Goal: Navigation & Orientation: Find specific page/section

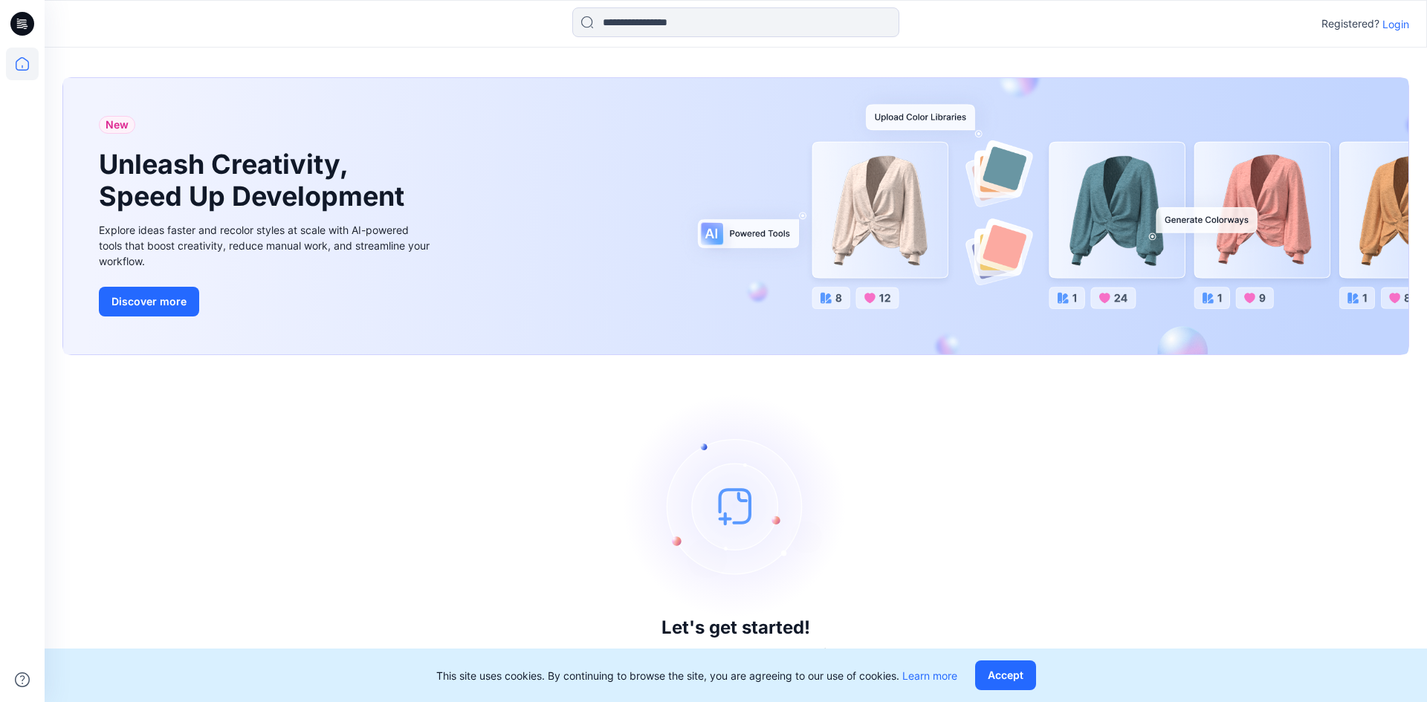
click at [1397, 27] on p "Login" at bounding box center [1395, 24] width 27 height 16
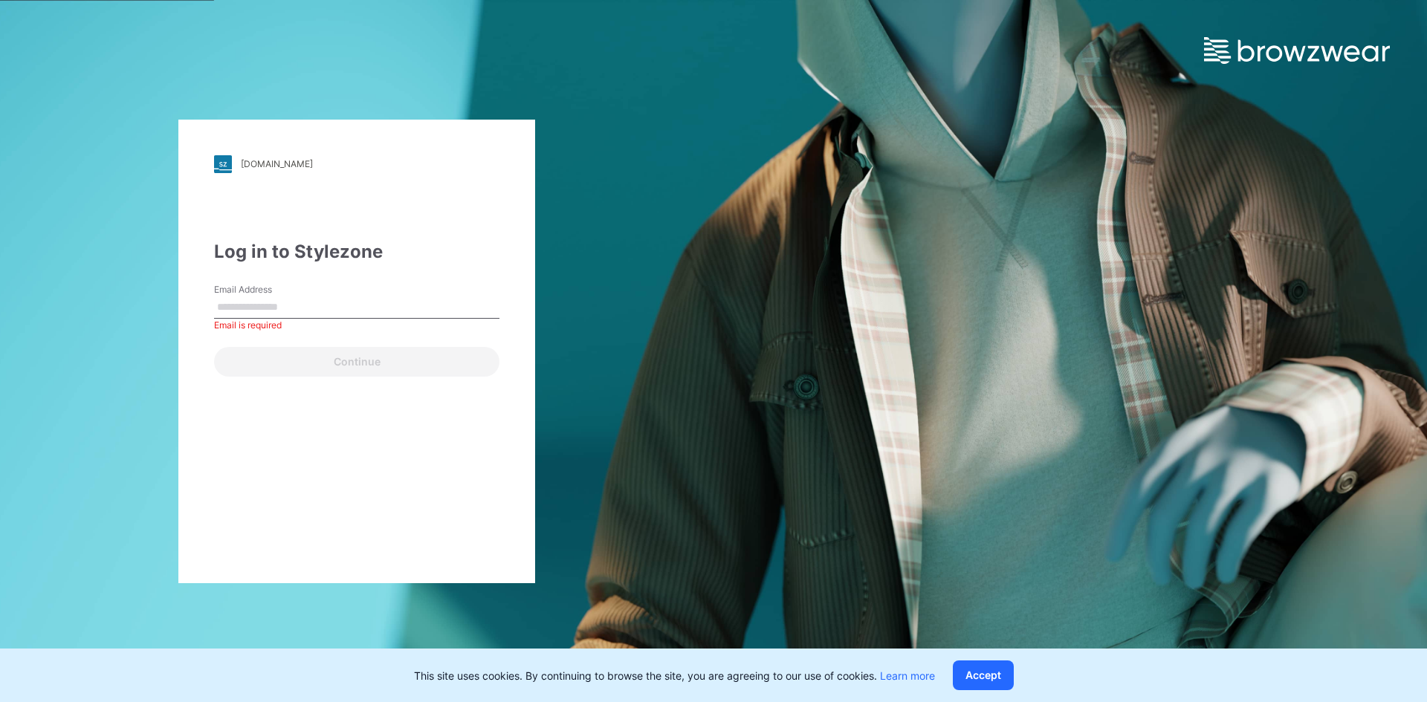
click at [259, 299] on input "Email Address" at bounding box center [356, 307] width 285 height 22
type input "**********"
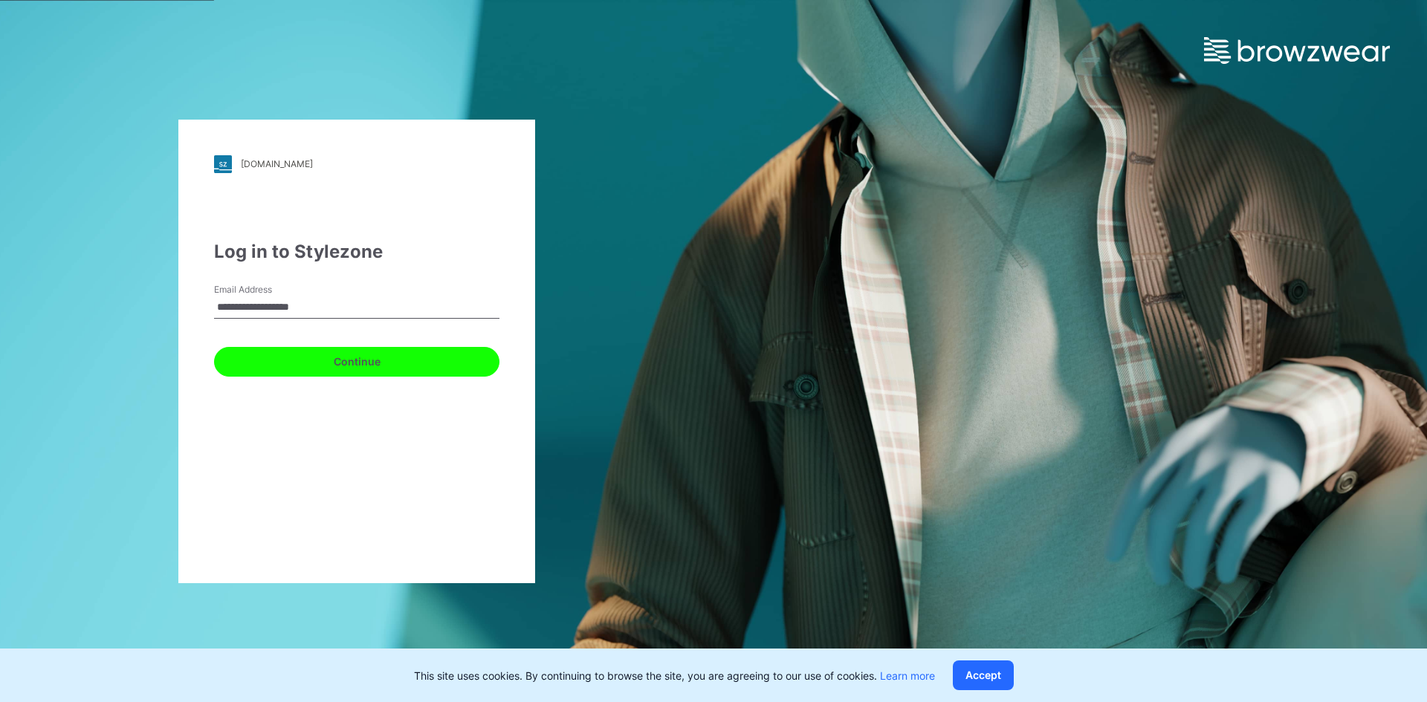
click at [355, 366] on button "Continue" at bounding box center [356, 362] width 285 height 30
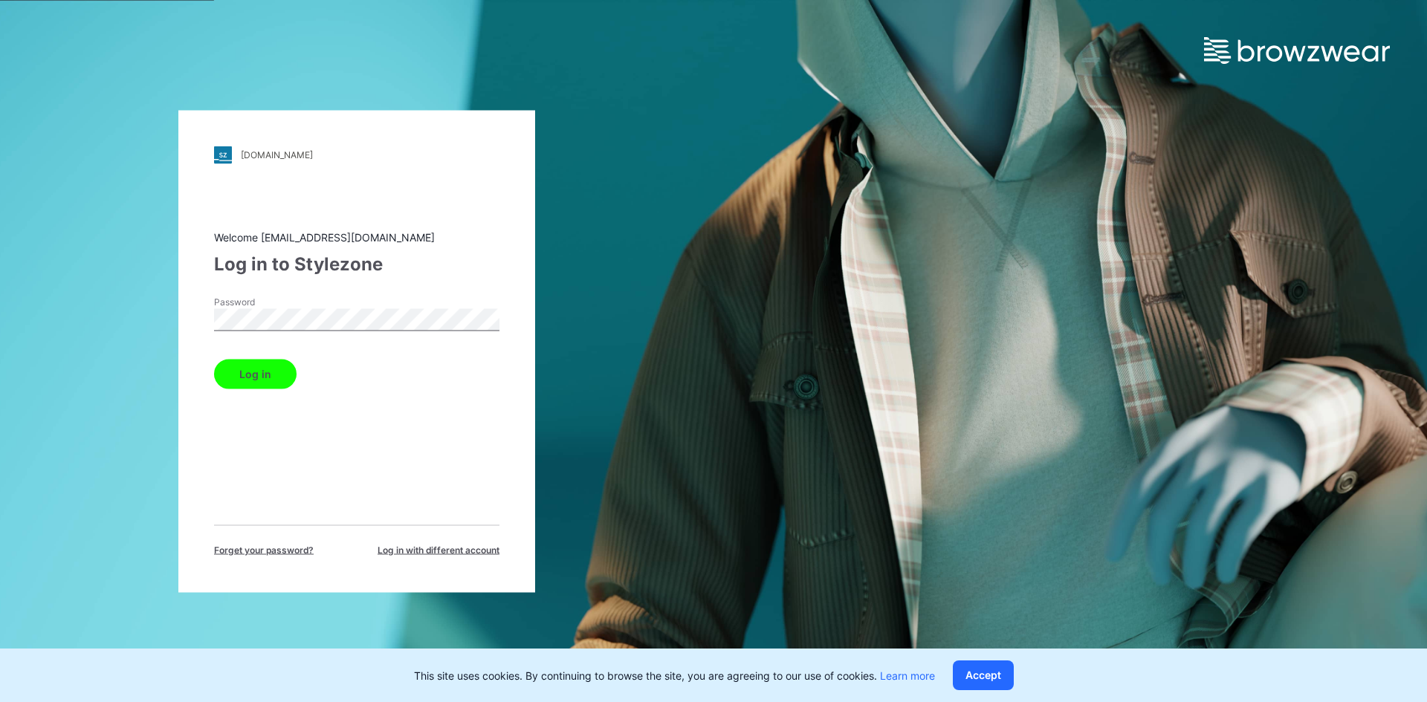
click at [249, 372] on button "Log in" at bounding box center [255, 374] width 82 height 30
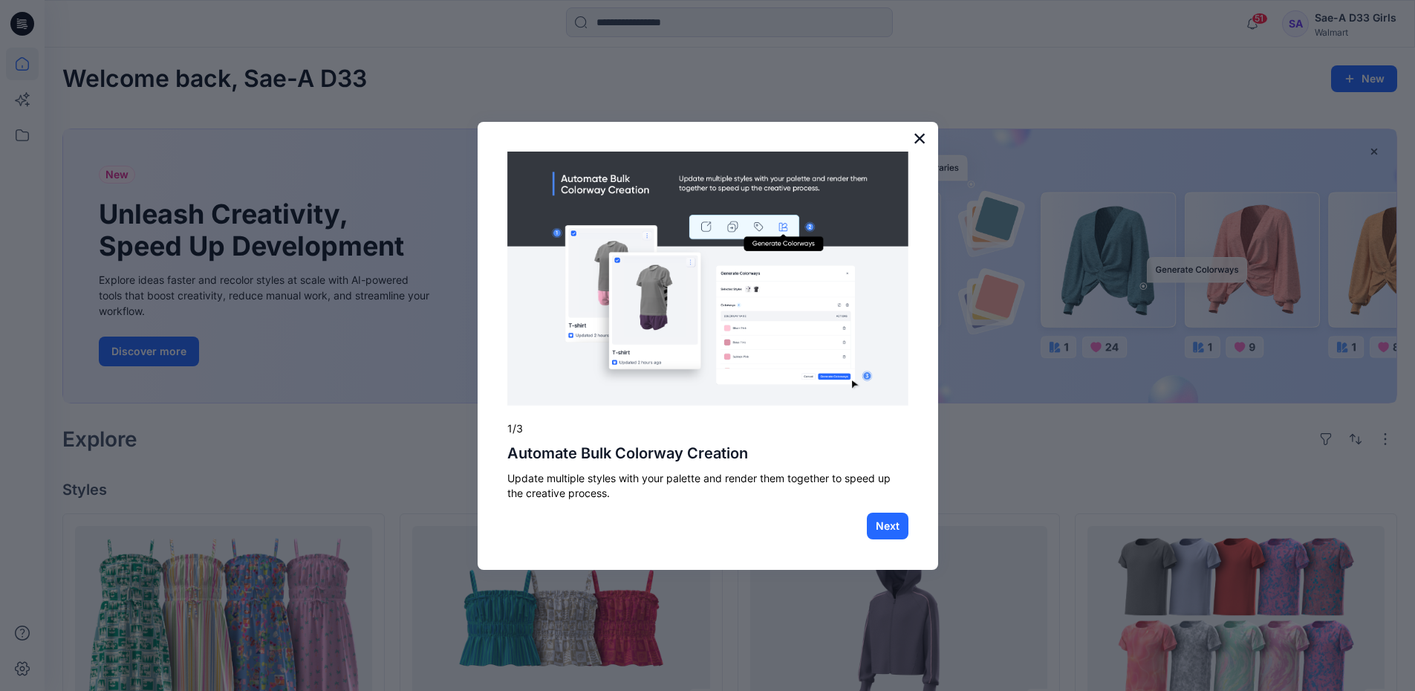
click at [924, 135] on button "×" at bounding box center [920, 138] width 14 height 24
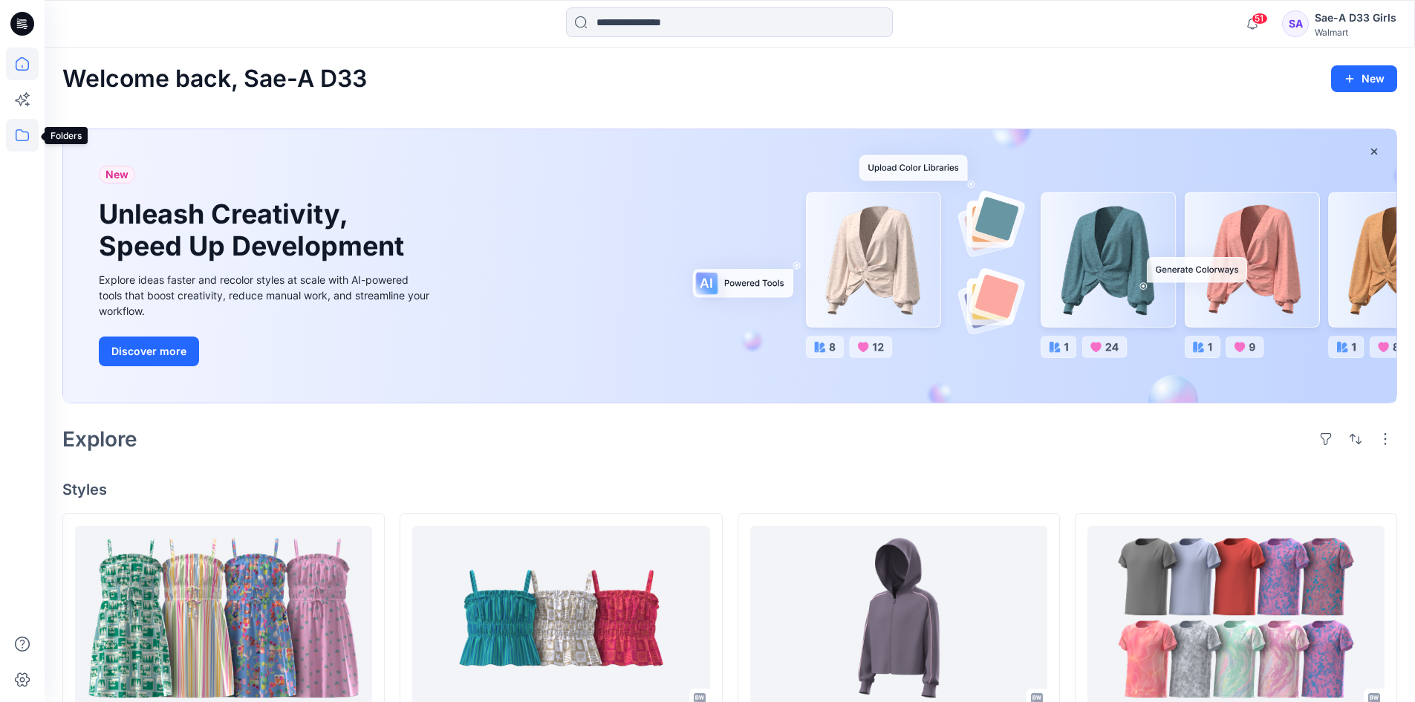
click at [24, 132] on icon at bounding box center [22, 135] width 33 height 33
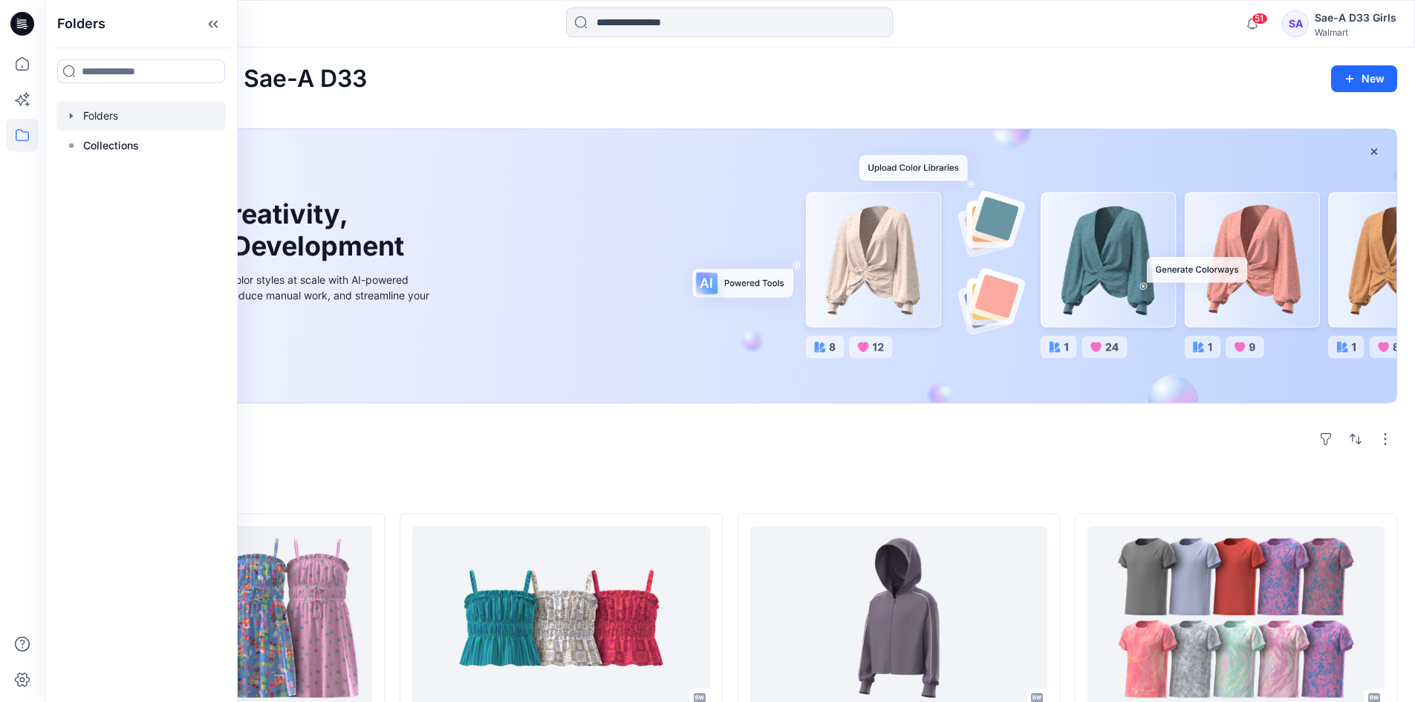
click at [68, 119] on icon "button" at bounding box center [71, 116] width 12 height 12
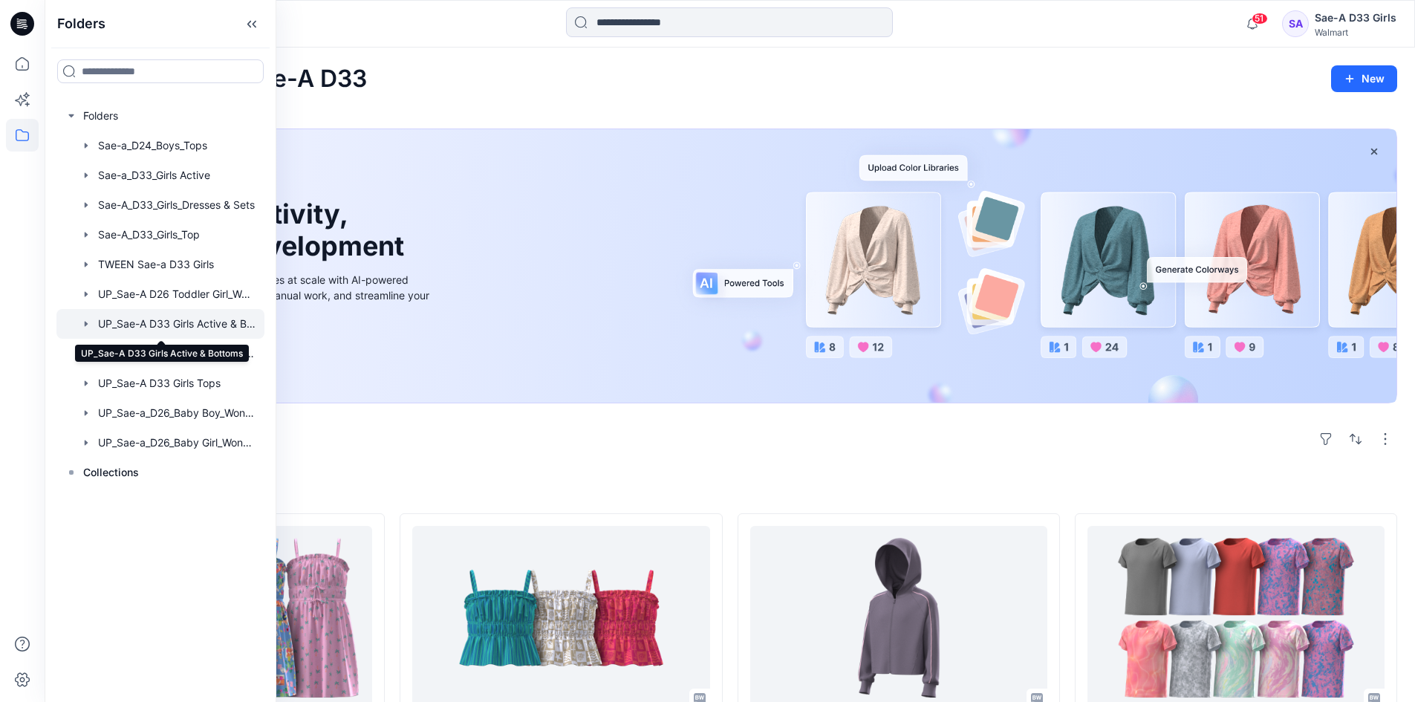
click at [223, 332] on div at bounding box center [160, 324] width 208 height 30
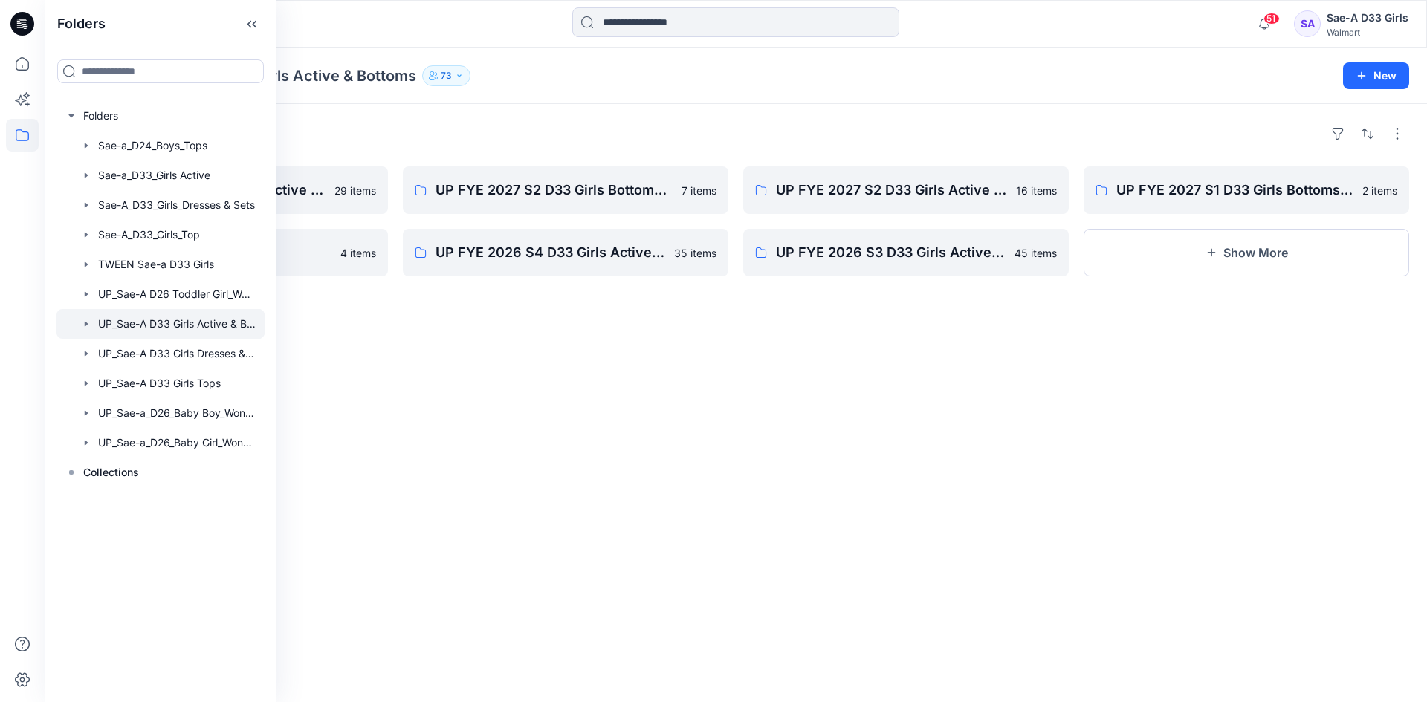
click at [795, 467] on div "Folders UP FYE 2027 S1 D33 Girls Active Sae-A 29 items D33 Avatar size set Sae-…" at bounding box center [736, 403] width 1382 height 598
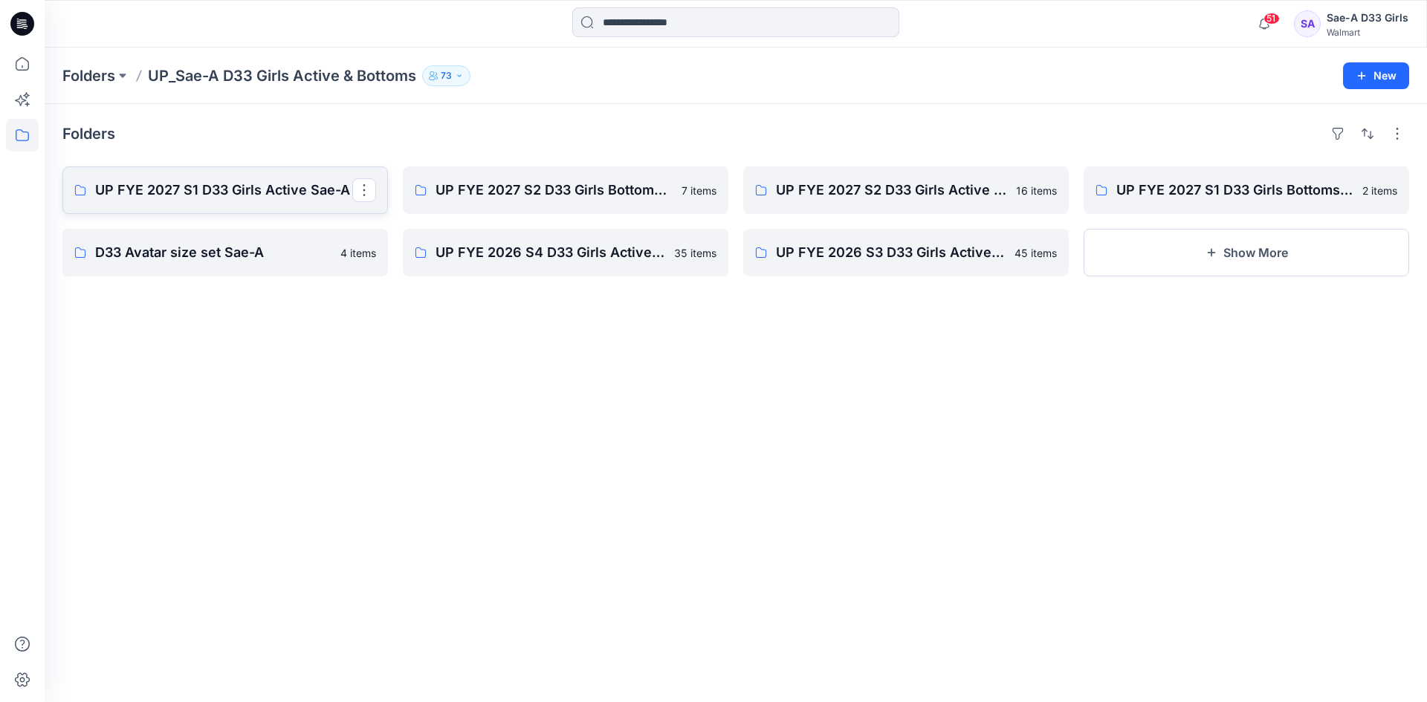
click at [291, 194] on p "UP FYE 2027 S1 D33 Girls Active Sae-A" at bounding box center [223, 190] width 257 height 21
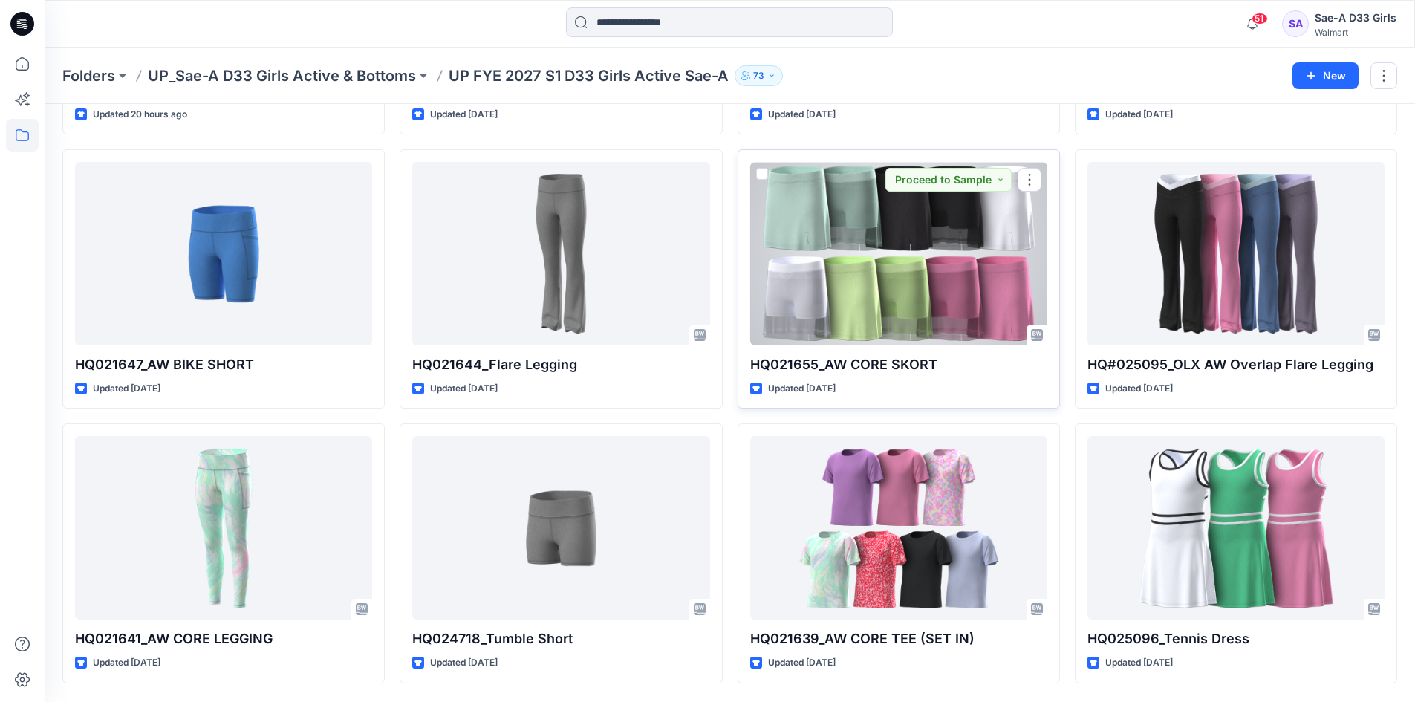
scroll to position [297, 0]
